Goal: Task Accomplishment & Management: Complete application form

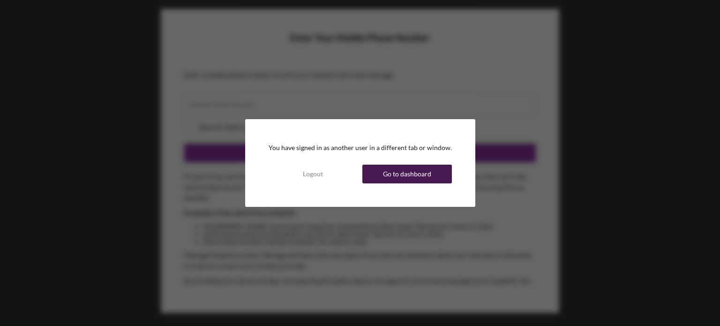
click at [409, 177] on div "Go to dashboard" at bounding box center [407, 173] width 48 height 19
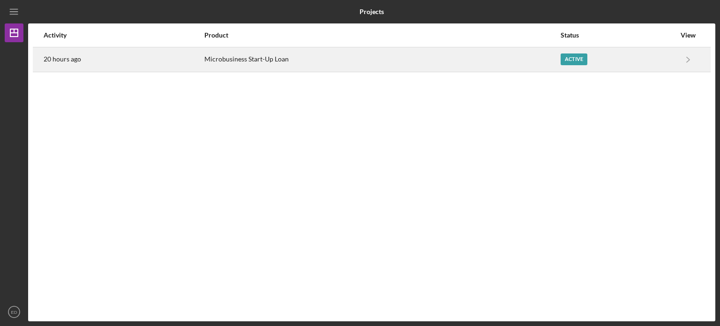
click at [568, 62] on div "Active" at bounding box center [574, 59] width 27 height 12
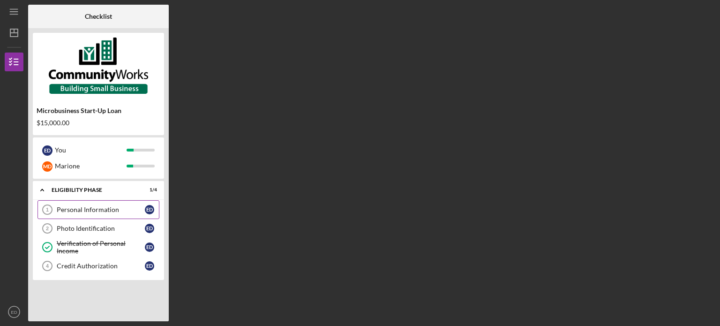
click at [108, 203] on link "Personal Information 1 Personal Information E D" at bounding box center [98, 209] width 122 height 19
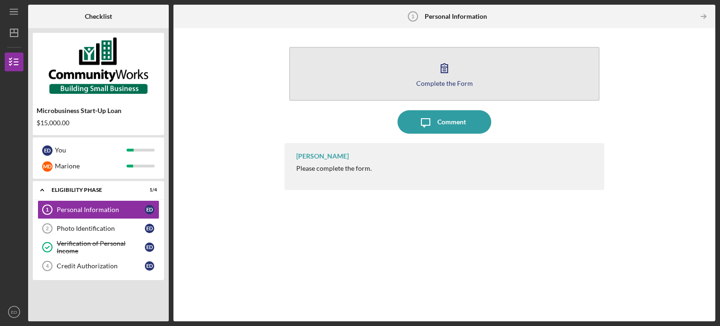
click at [514, 60] on button "Complete the Form Form" at bounding box center [444, 74] width 310 height 54
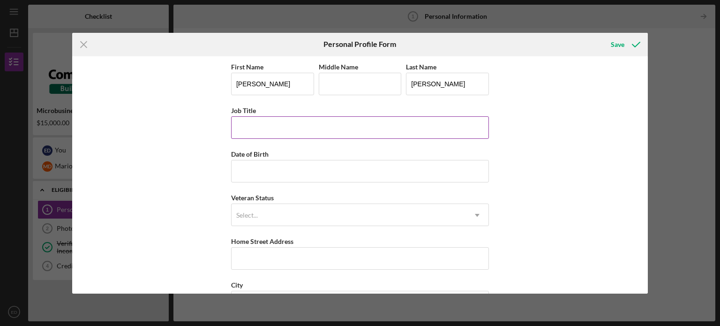
click at [295, 125] on input "Job Title" at bounding box center [360, 127] width 258 height 22
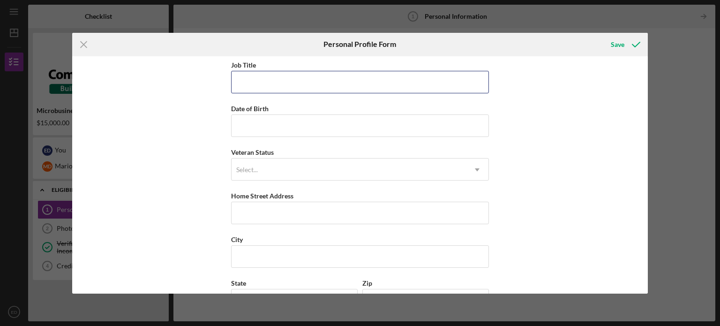
scroll to position [47, 0]
click at [266, 127] on input "Date of Birth" at bounding box center [360, 124] width 258 height 22
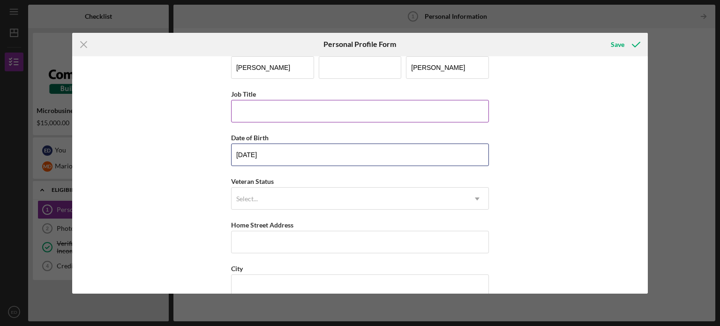
scroll to position [0, 0]
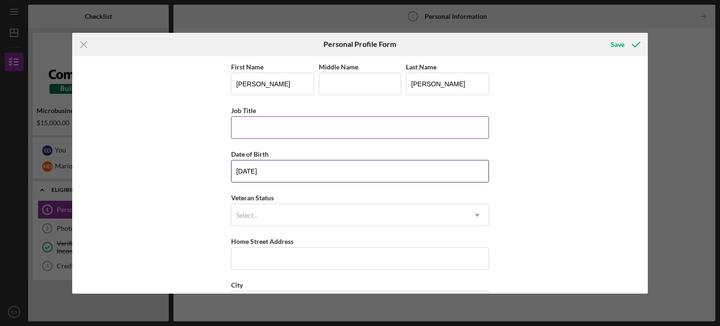
type input "[DATE]"
click at [279, 135] on input "Job Title" at bounding box center [360, 127] width 258 height 22
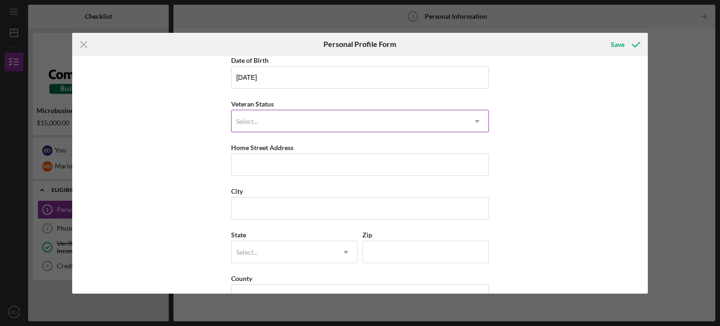
scroll to position [47, 0]
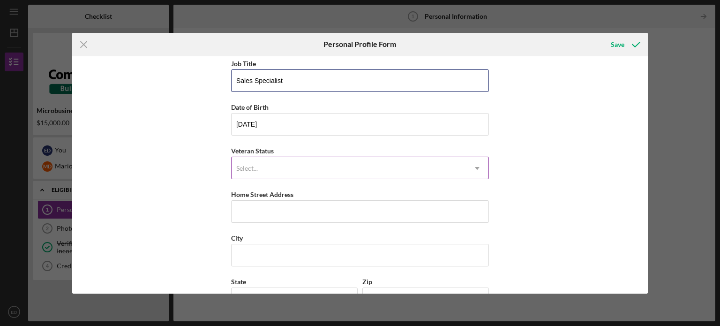
type input "Sales Specialist"
click at [297, 169] on div "Select..." at bounding box center [349, 168] width 234 height 22
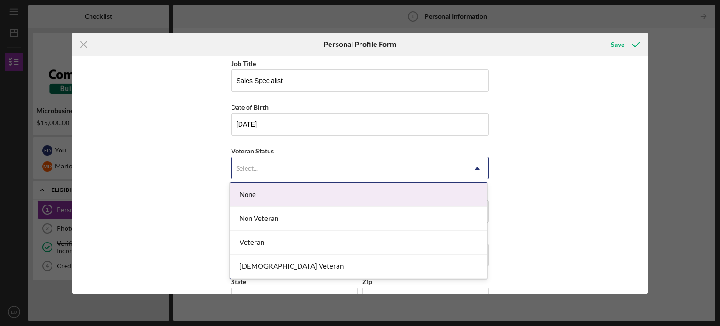
click at [289, 193] on div "None" at bounding box center [358, 195] width 257 height 24
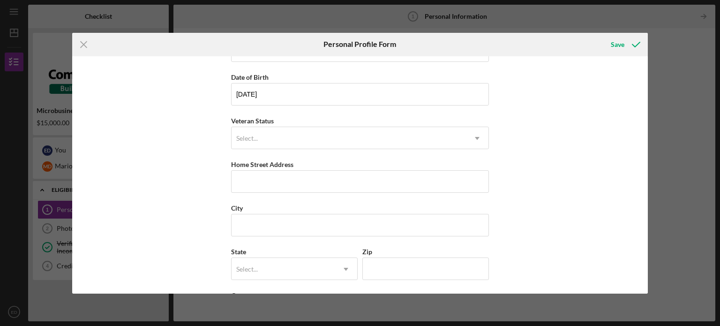
scroll to position [94, 0]
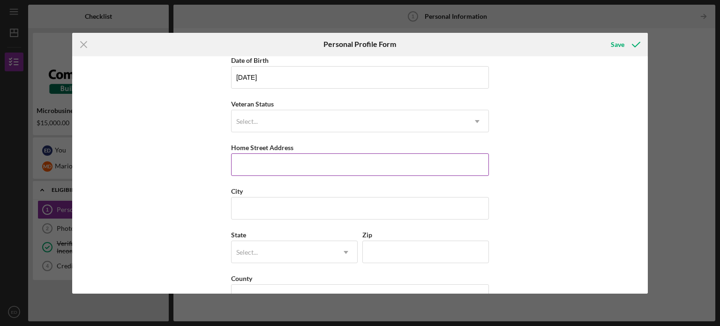
click at [301, 164] on input "Home Street Address" at bounding box center [360, 164] width 258 height 22
type input "[STREET_ADDRESS]"
type input "[GEOGRAPHIC_DATA]"
type input "SC"
type input "29611"
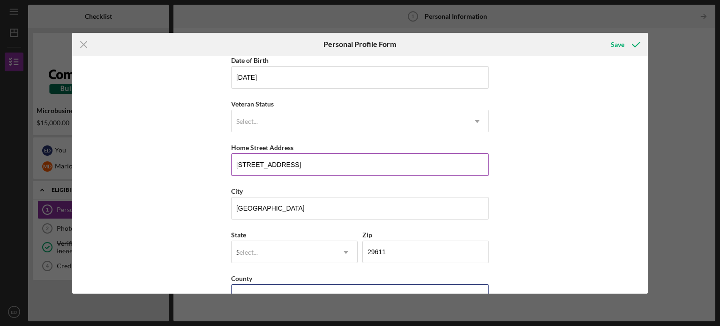
type input "[GEOGRAPHIC_DATA]"
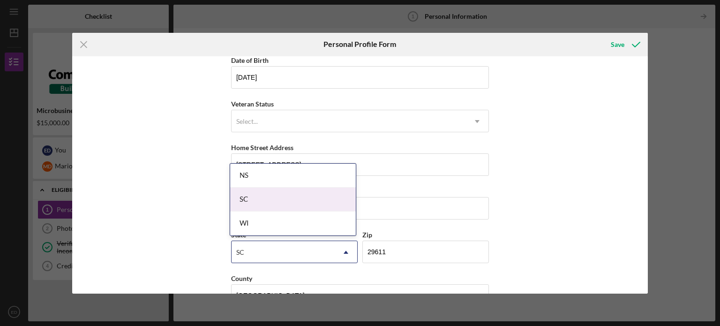
click at [291, 199] on div "SC" at bounding box center [293, 199] width 126 height 24
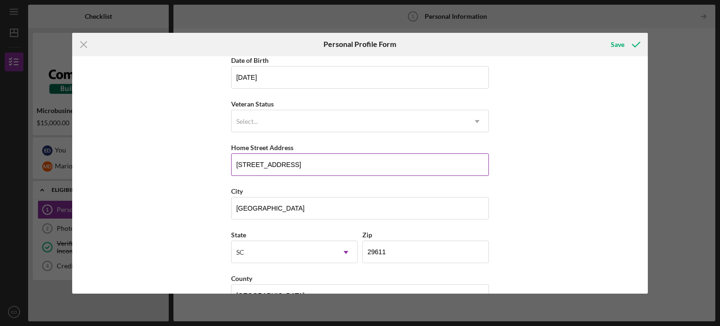
scroll to position [120, 0]
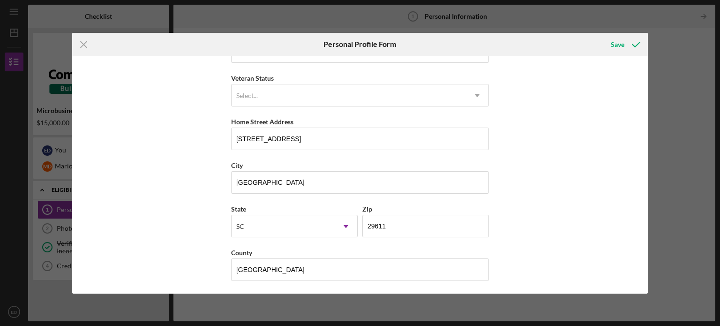
click at [531, 179] on div "First Name [PERSON_NAME] Middle Name Last Name [PERSON_NAME] Job Title Sales Sp…" at bounding box center [360, 174] width 576 height 237
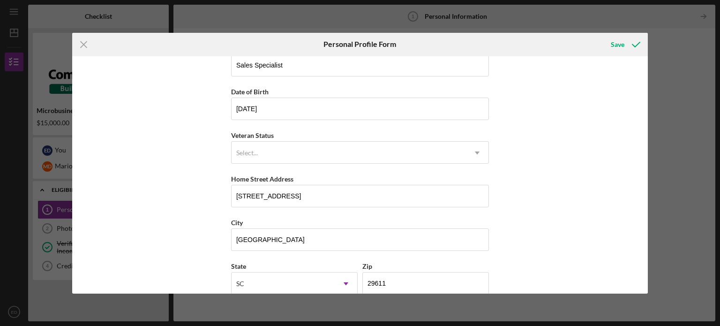
scroll to position [0, 0]
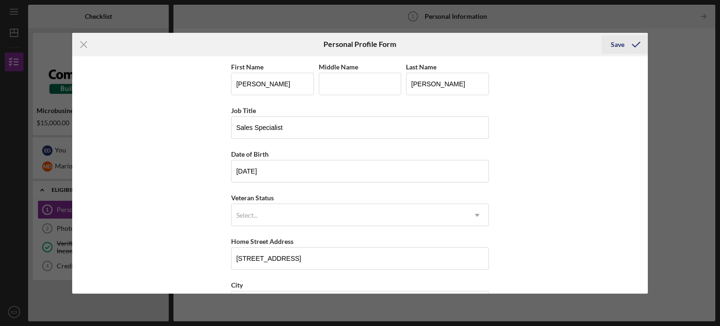
click at [626, 46] on icon "submit" at bounding box center [635, 44] width 23 height 23
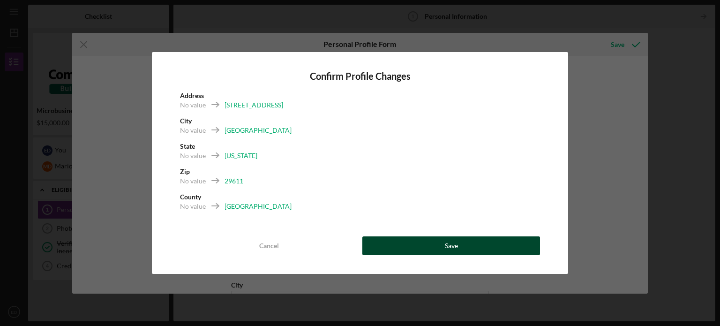
click at [426, 241] on button "Save" at bounding box center [451, 245] width 178 height 19
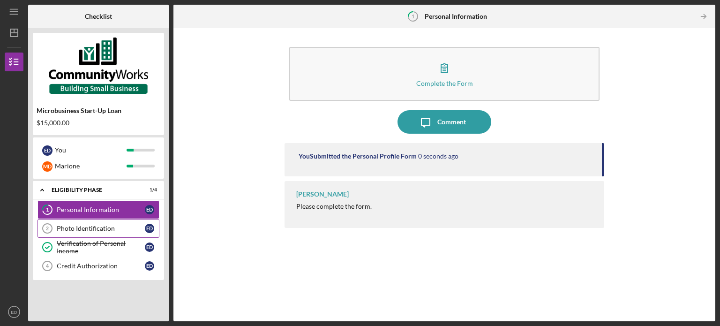
click at [95, 228] on div "Photo Identification" at bounding box center [101, 227] width 88 height 7
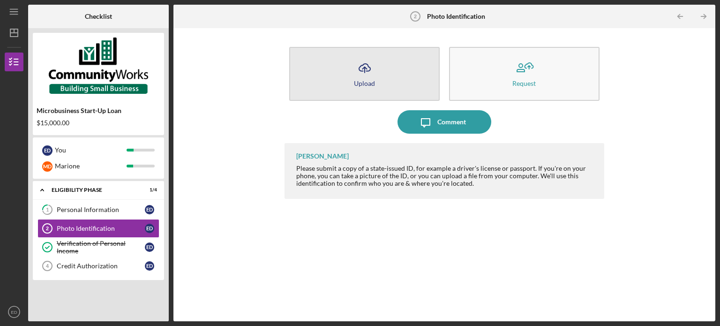
click at [368, 68] on icon "Icon/Upload" at bounding box center [364, 67] width 23 height 23
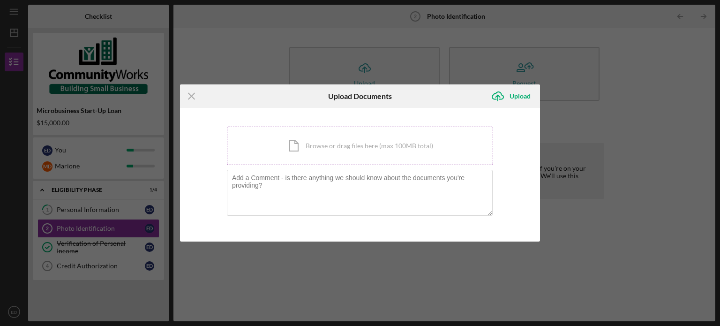
click at [335, 149] on div "Icon/Document Browse or drag files here (max 100MB total) Tap to choose files o…" at bounding box center [360, 146] width 266 height 38
click at [365, 142] on div "Icon/Document Browse or drag files here (max 100MB total) Tap to choose files o…" at bounding box center [360, 146] width 266 height 38
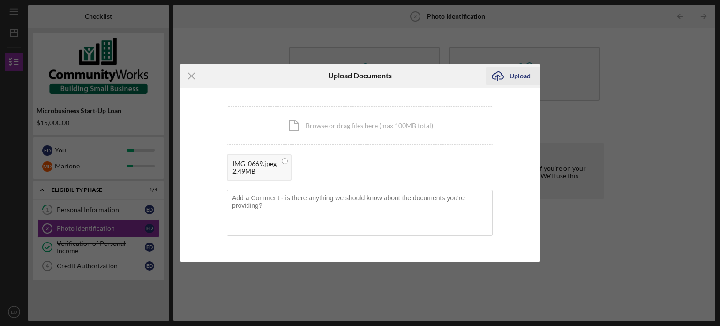
click at [514, 76] on div "Upload" at bounding box center [519, 76] width 21 height 19
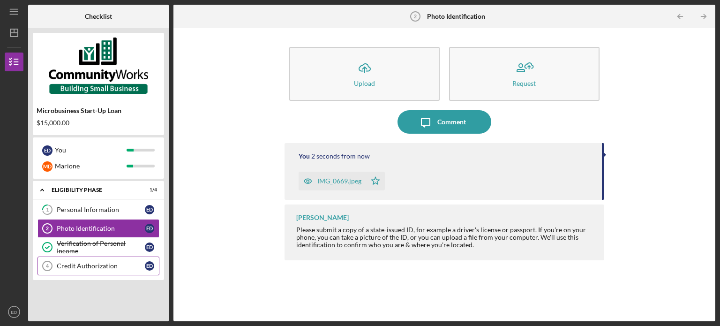
click at [113, 268] on div "Credit Authorization" at bounding box center [101, 265] width 88 height 7
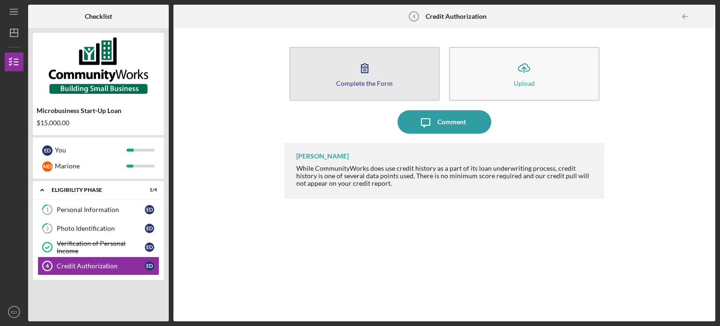
click at [408, 80] on button "Complete the Form Form" at bounding box center [364, 74] width 150 height 54
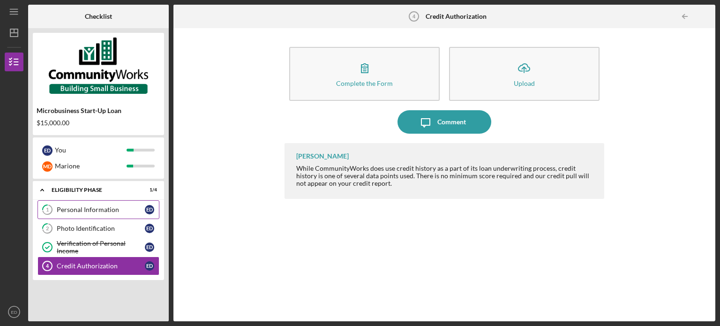
click at [88, 210] on div "Personal Information" at bounding box center [101, 209] width 88 height 7
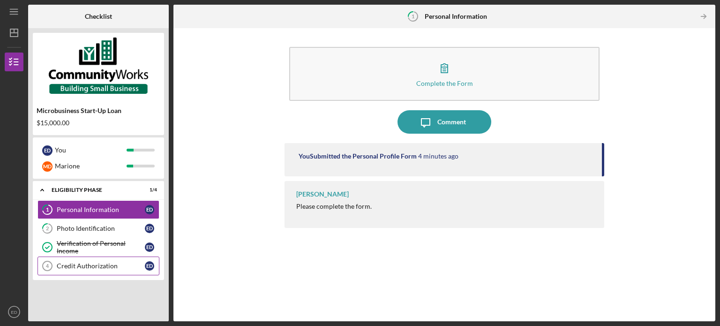
click at [82, 269] on div "Credit Authorization" at bounding box center [101, 265] width 88 height 7
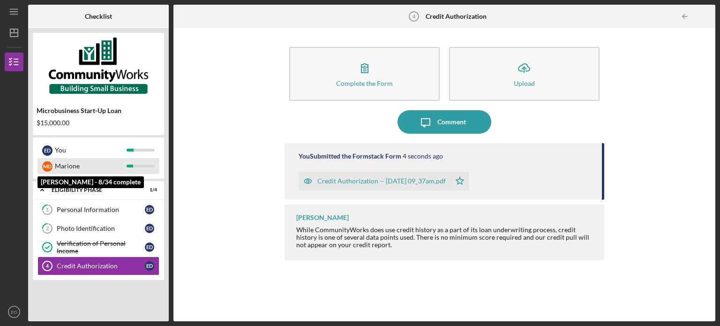
click at [79, 165] on div "Marione" at bounding box center [91, 166] width 72 height 16
